Goal: Task Accomplishment & Management: Manage account settings

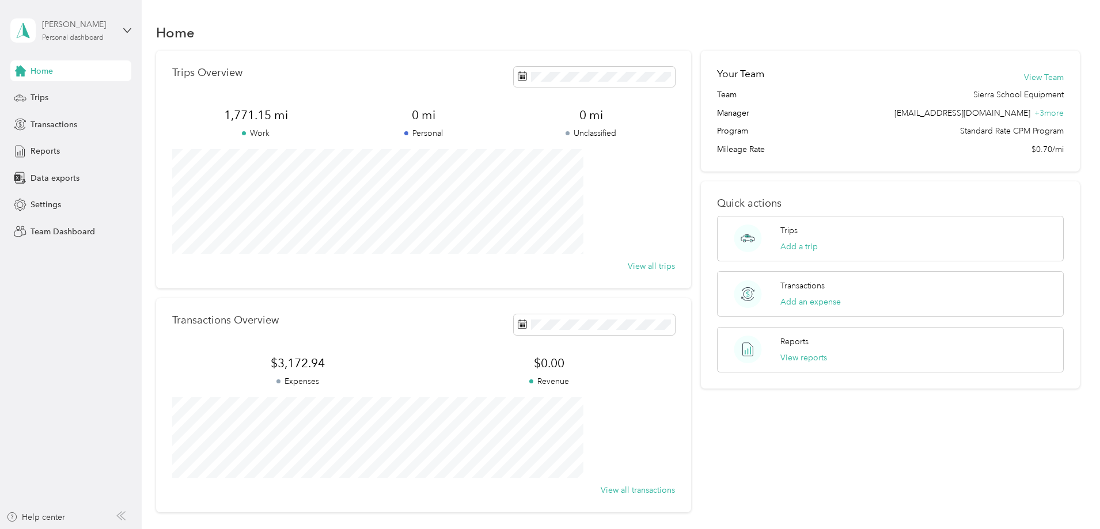
click at [80, 41] on div "Personal dashboard" at bounding box center [73, 38] width 62 height 7
click at [81, 119] on div "Personal dashboard" at bounding box center [58, 121] width 75 height 12
click at [54, 154] on span "Reports" at bounding box center [45, 151] width 29 height 12
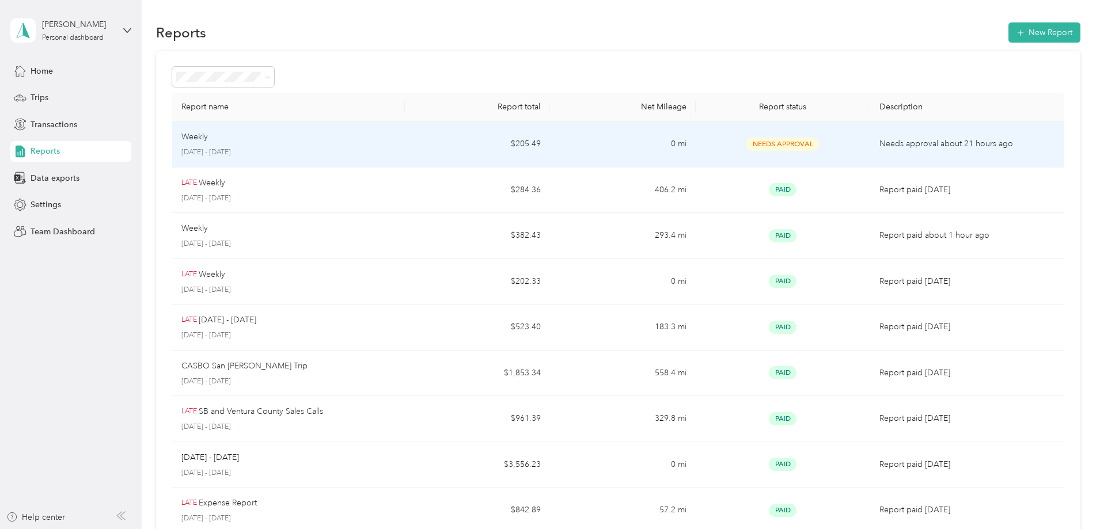
click at [460, 150] on td "$205.49" at bounding box center [477, 145] width 145 height 46
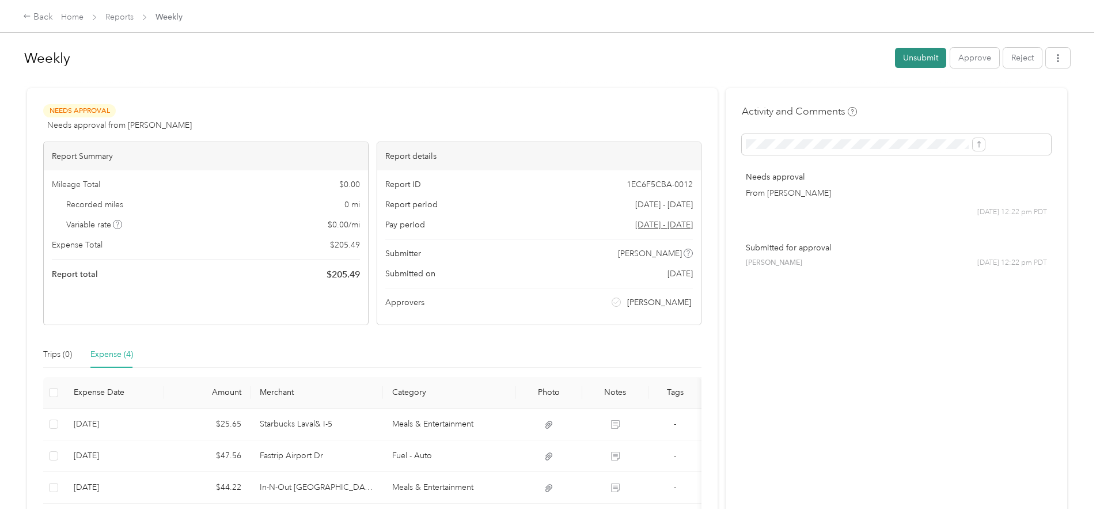
click at [895, 60] on button "Unsubmit" at bounding box center [920, 58] width 51 height 20
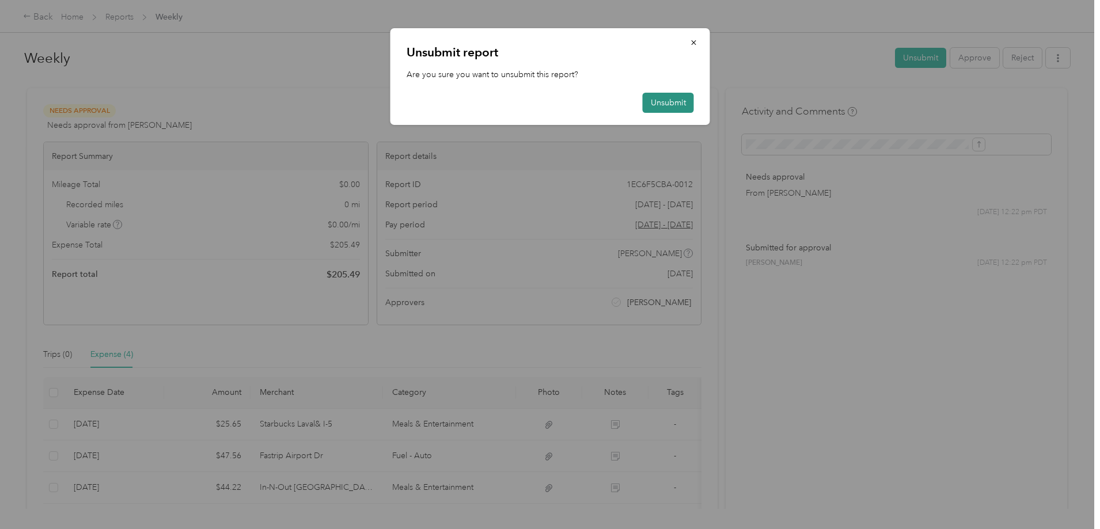
click at [652, 104] on button "Unsubmit" at bounding box center [668, 103] width 51 height 20
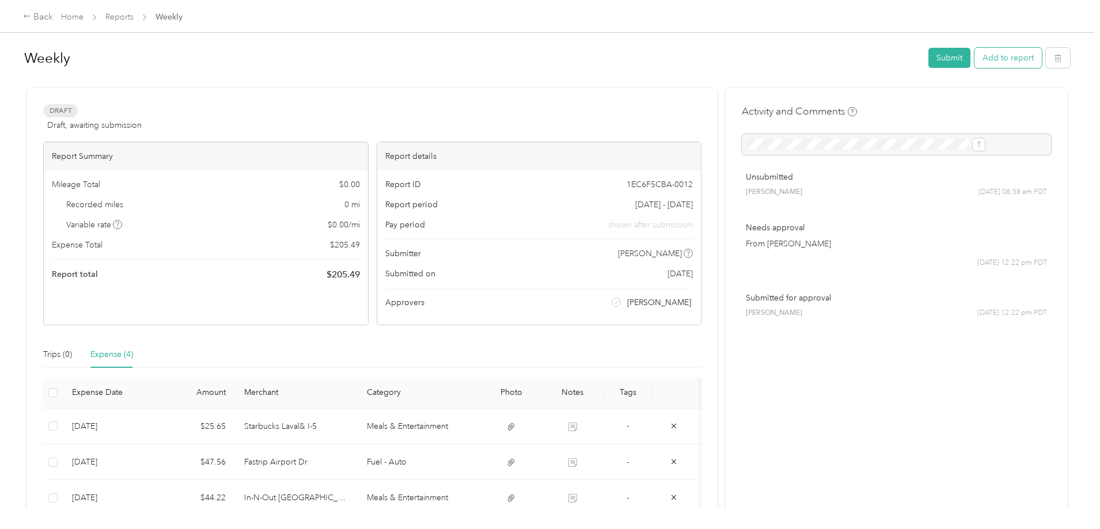
click at [975, 61] on button "Add to report" at bounding box center [1008, 58] width 67 height 20
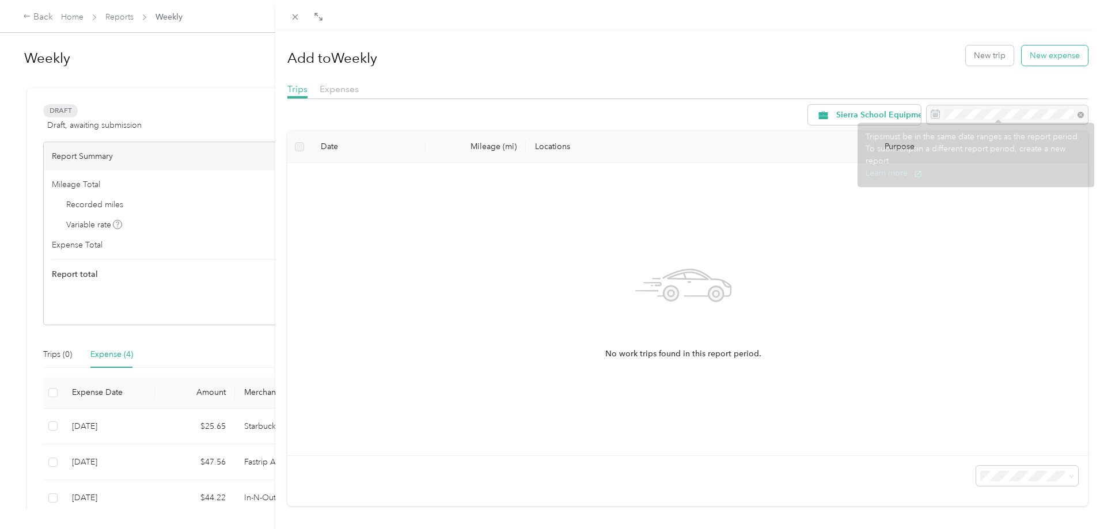
click at [1038, 62] on button "New expense" at bounding box center [1055, 56] width 66 height 20
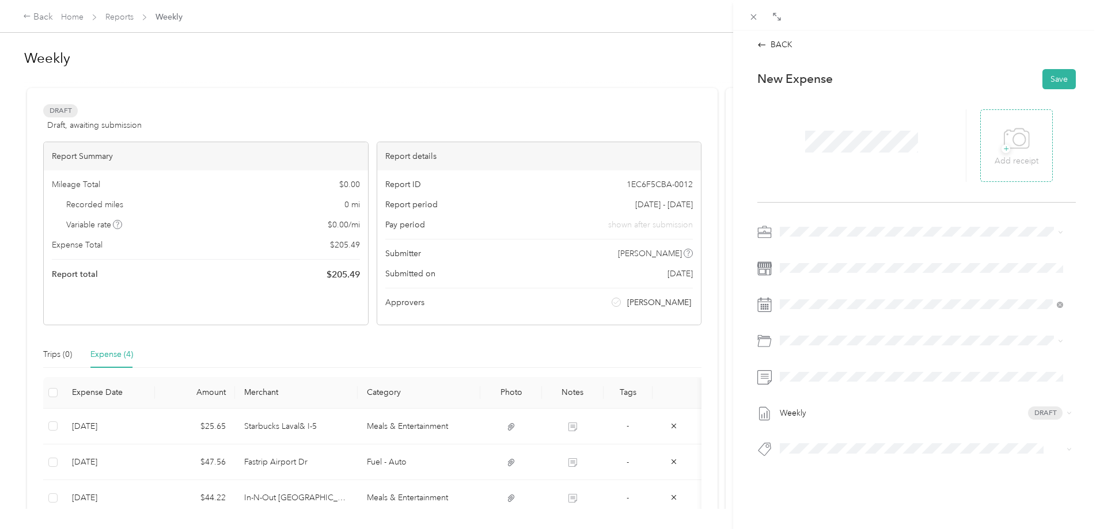
click at [1005, 149] on icon at bounding box center [1017, 139] width 26 height 32
click at [822, 273] on span at bounding box center [926, 268] width 300 height 18
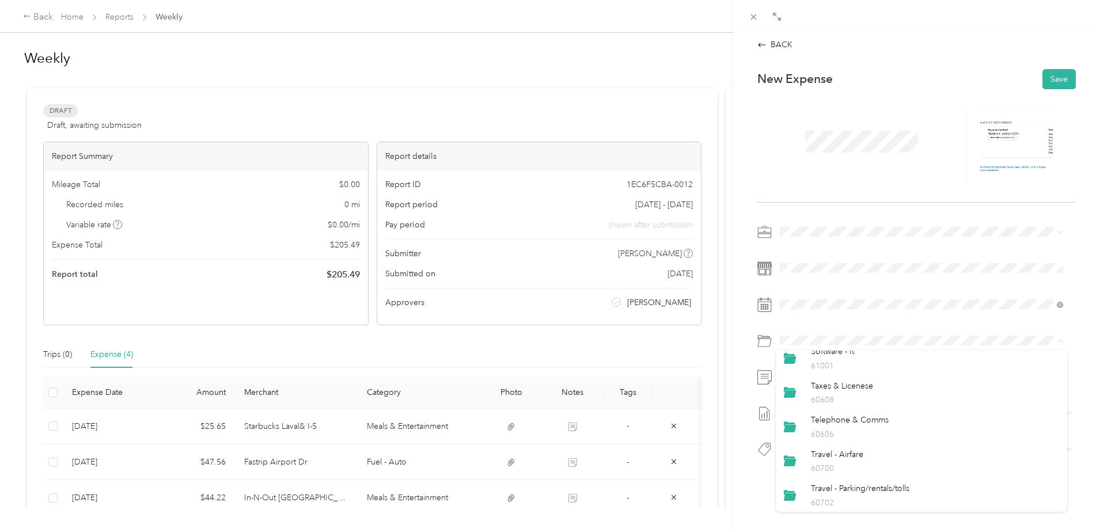
scroll to position [446, 0]
click at [884, 431] on p "60606" at bounding box center [935, 430] width 248 height 12
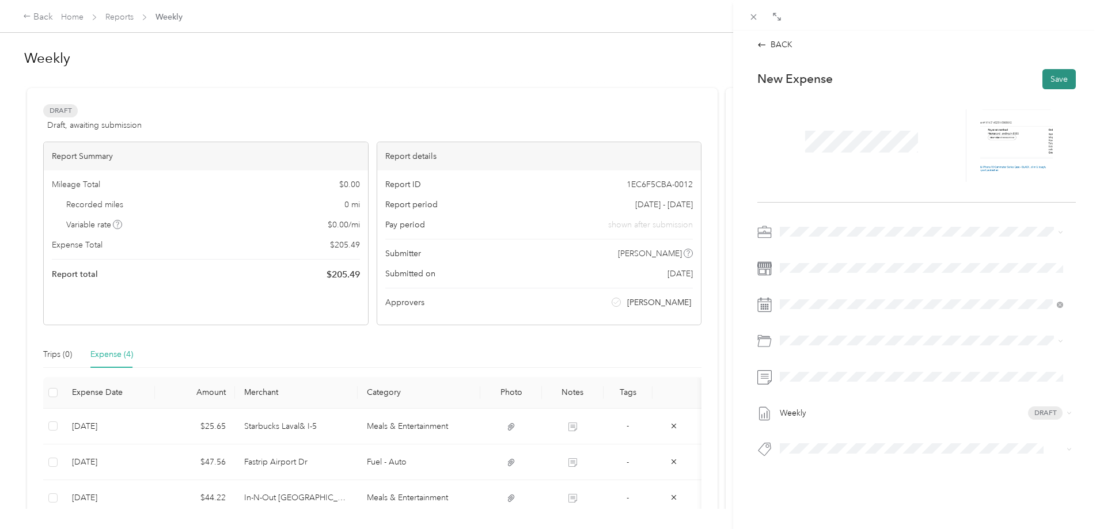
click at [1043, 80] on button "Save" at bounding box center [1059, 79] width 33 height 20
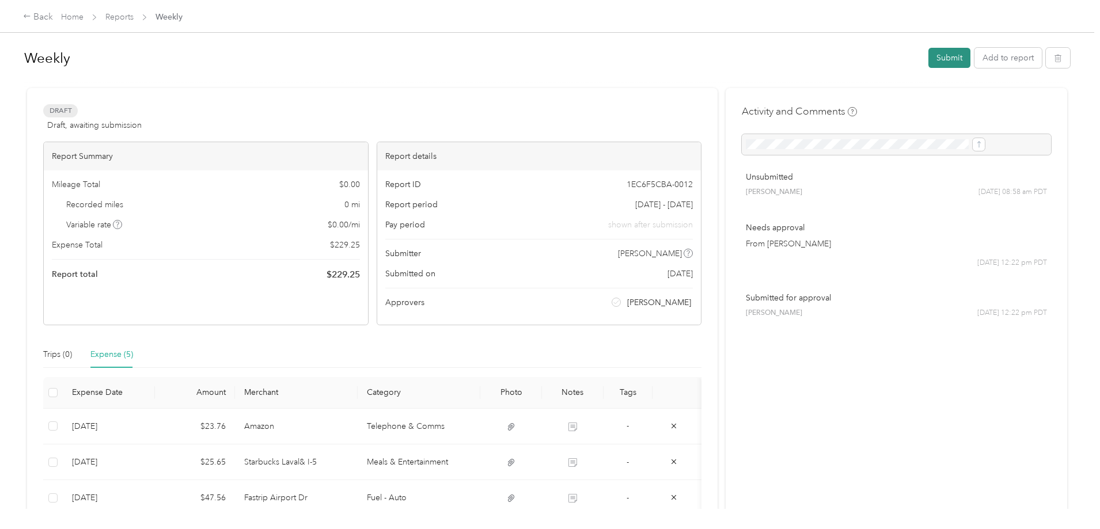
click at [928, 56] on button "Submit" at bounding box center [949, 58] width 42 height 20
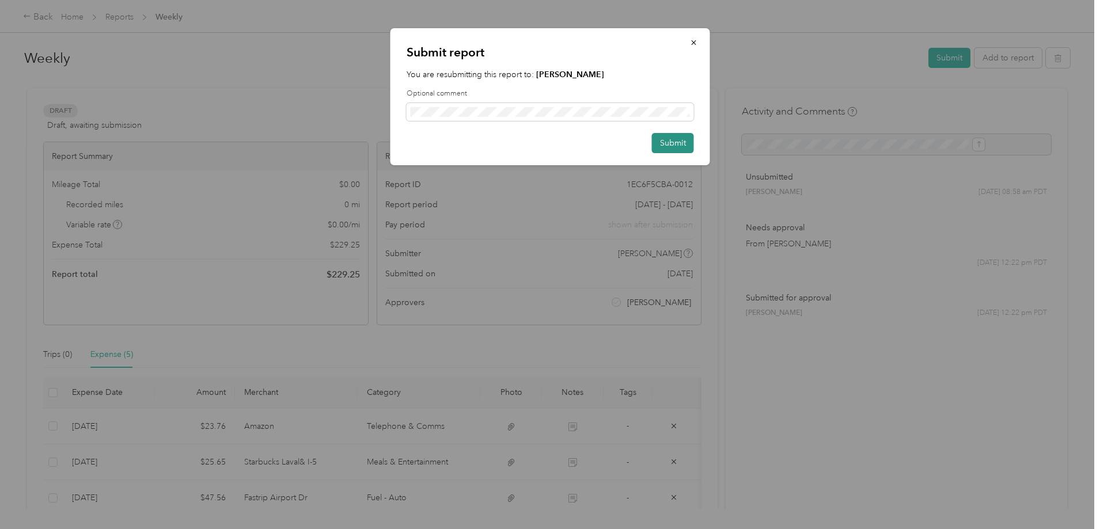
click at [673, 142] on button "Submit" at bounding box center [673, 143] width 42 height 20
